Goal: Find specific page/section: Find specific page/section

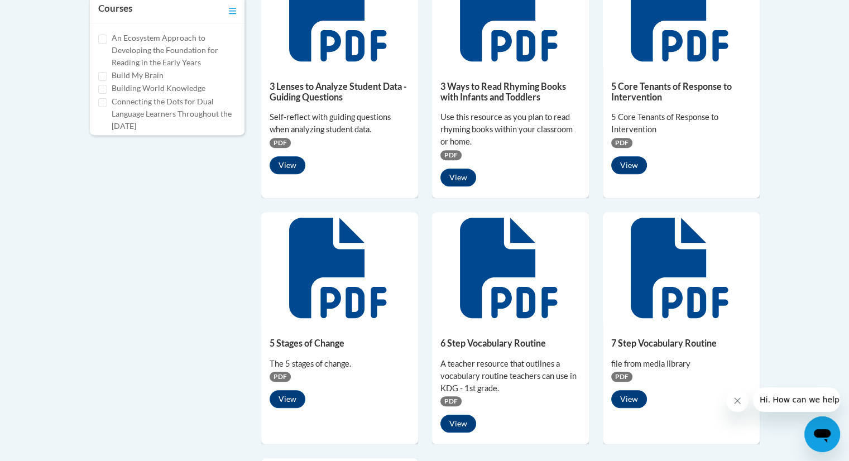
scroll to position [585, 0]
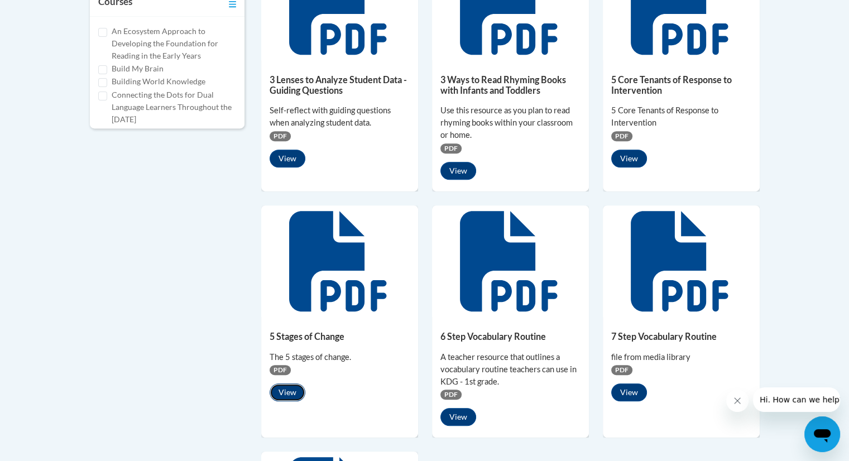
click at [291, 391] on button "View" at bounding box center [287, 392] width 36 height 18
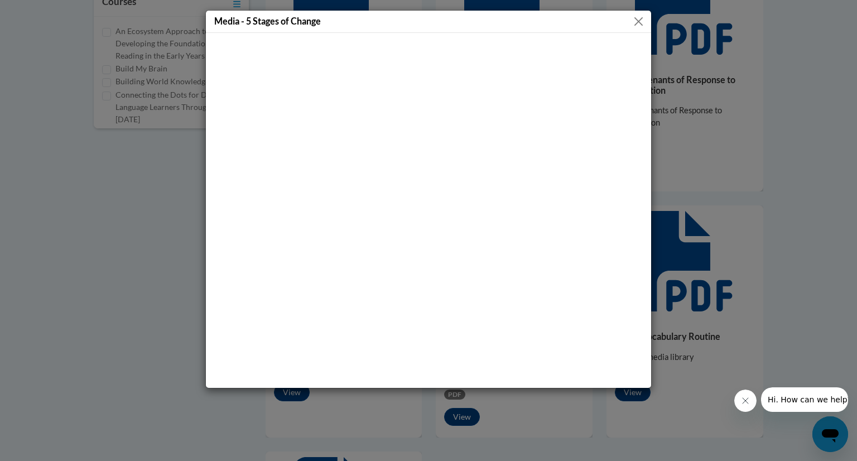
click at [637, 20] on button "Close" at bounding box center [639, 22] width 14 height 14
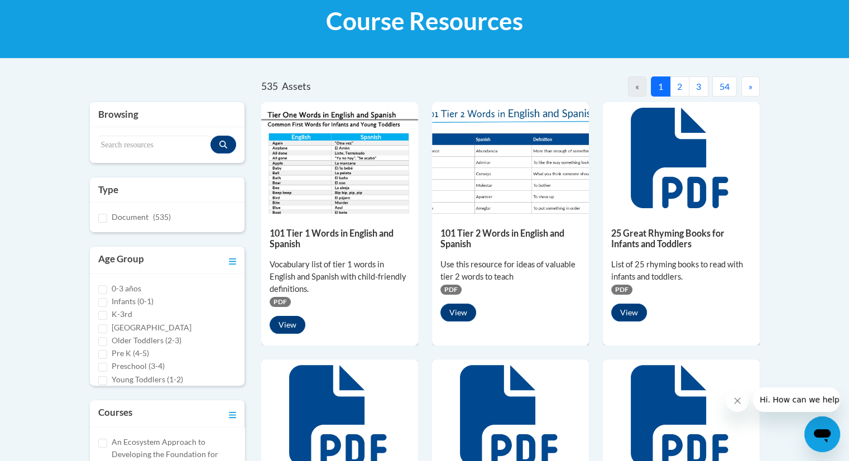
scroll to position [177, 0]
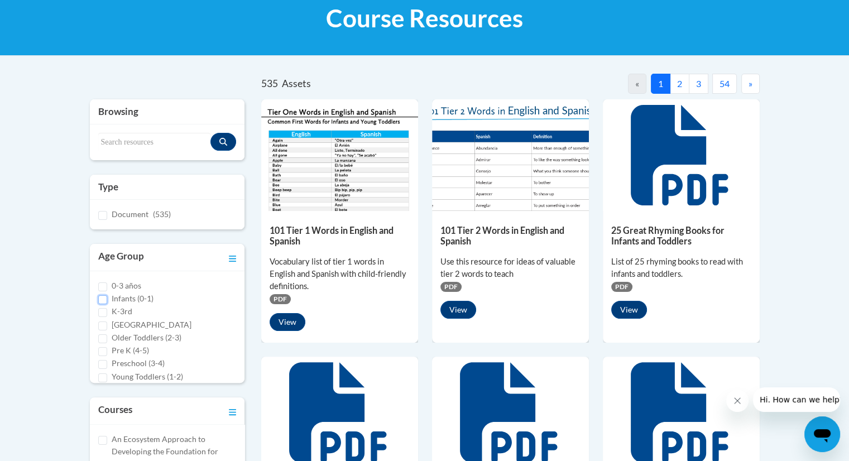
click at [103, 301] on input "Infants (0-1)" at bounding box center [102, 299] width 9 height 9
checkbox input "true"
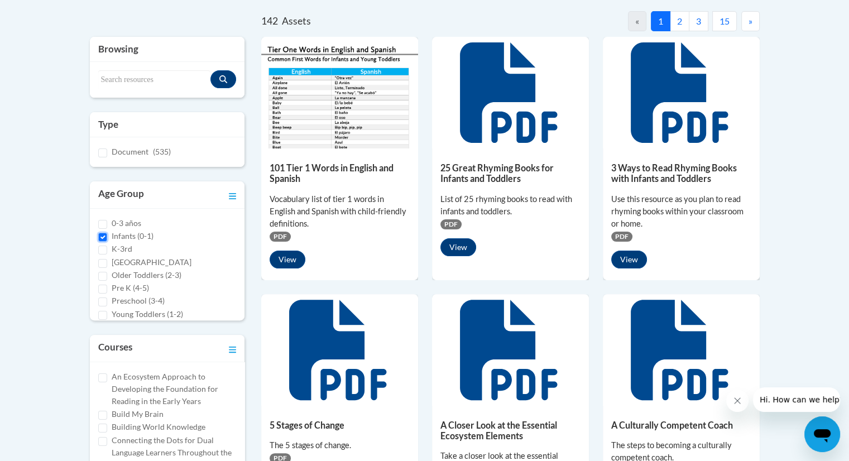
scroll to position [253, 0]
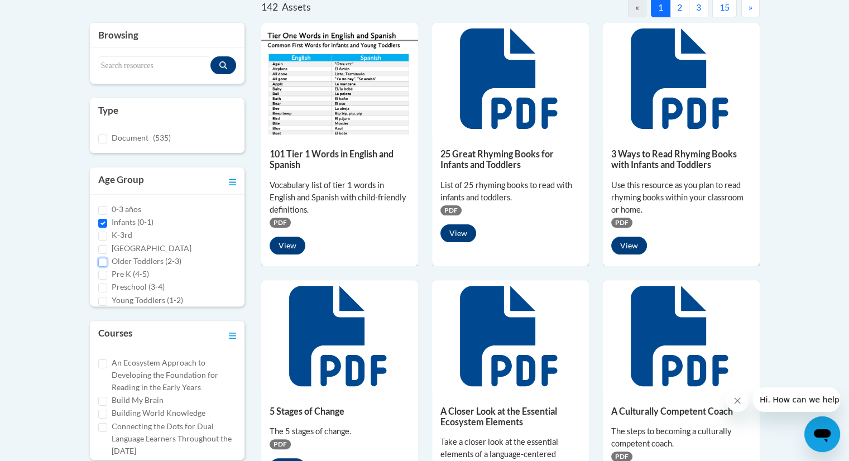
click at [100, 258] on input "Older Toddlers (2-3)" at bounding box center [102, 262] width 9 height 9
checkbox input "true"
click at [100, 223] on input "Infants (0-1)" at bounding box center [102, 223] width 9 height 9
checkbox input "false"
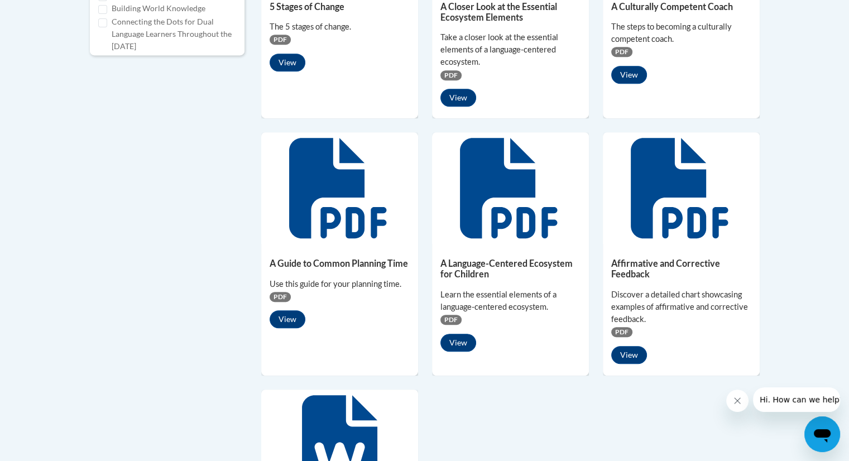
scroll to position [767, 0]
